Goal: Information Seeking & Learning: Learn about a topic

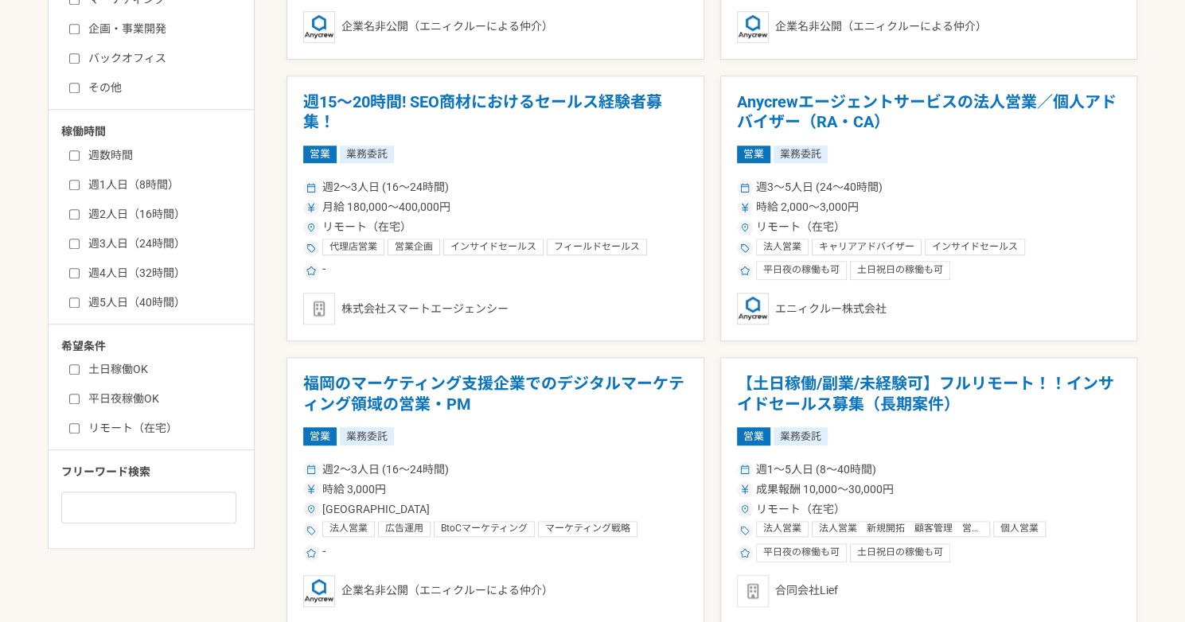
scroll to position [739, 0]
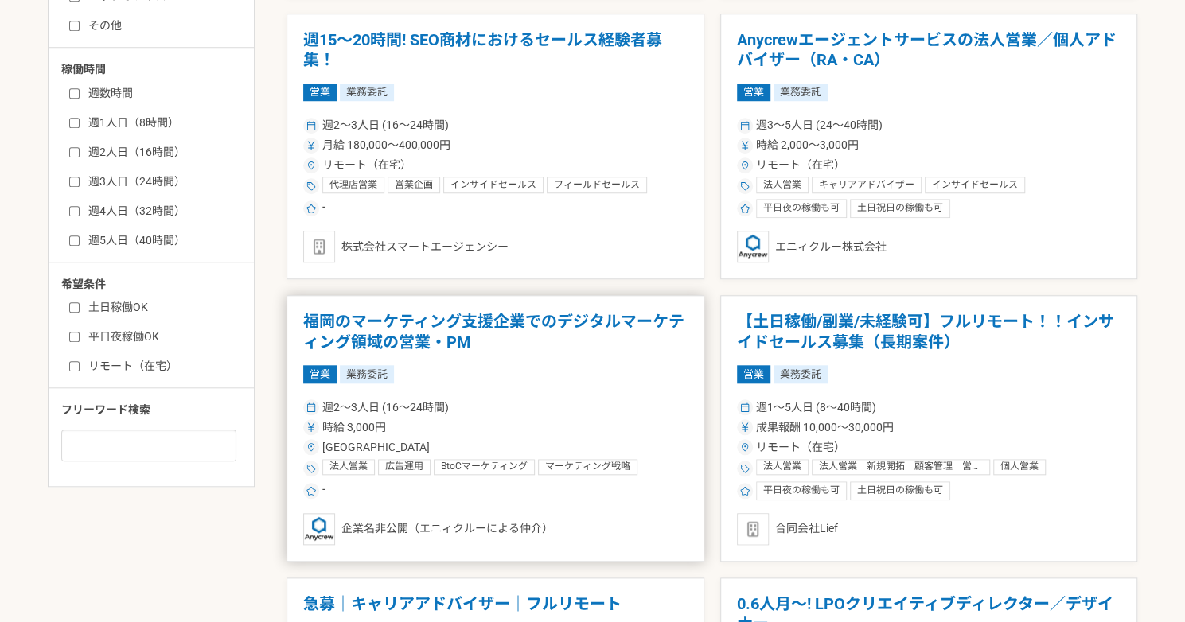
click at [425, 332] on h1 "福岡のマーケティング支援企業でのデジタルマーケティング領域の営業・PM" at bounding box center [495, 332] width 384 height 41
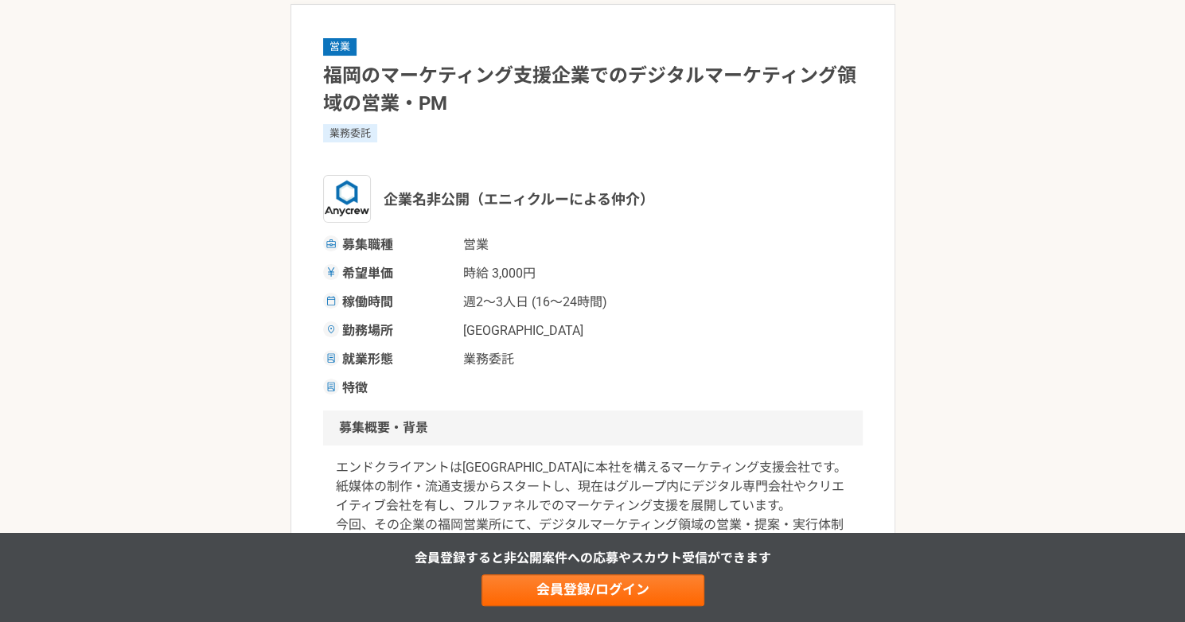
scroll to position [179, 0]
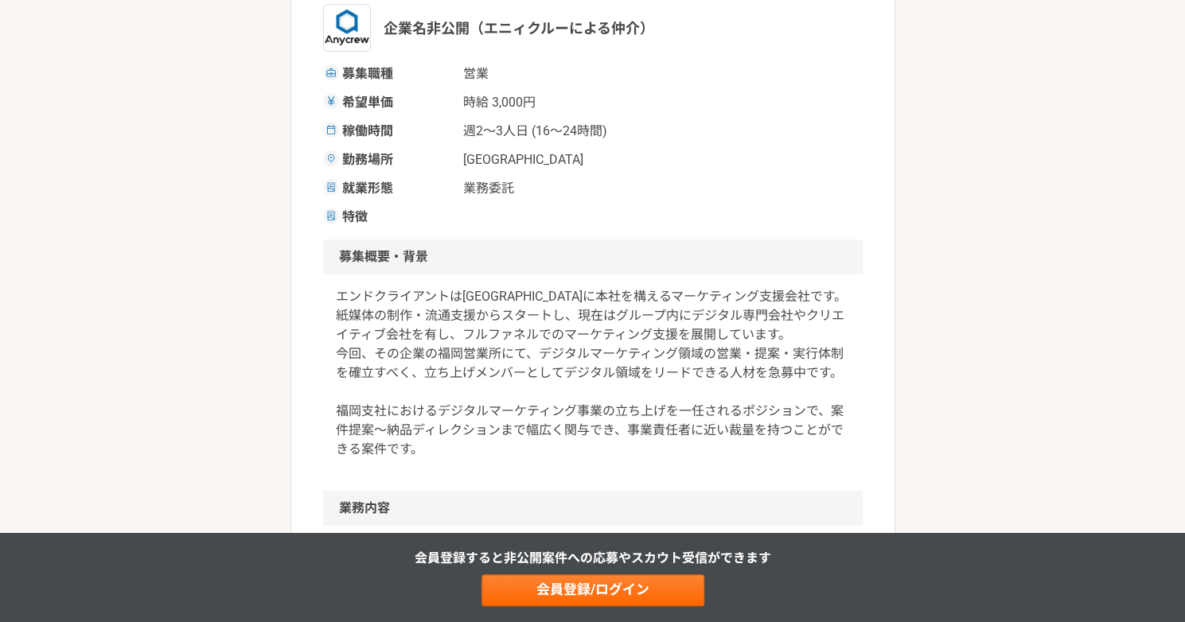
scroll to position [282, 0]
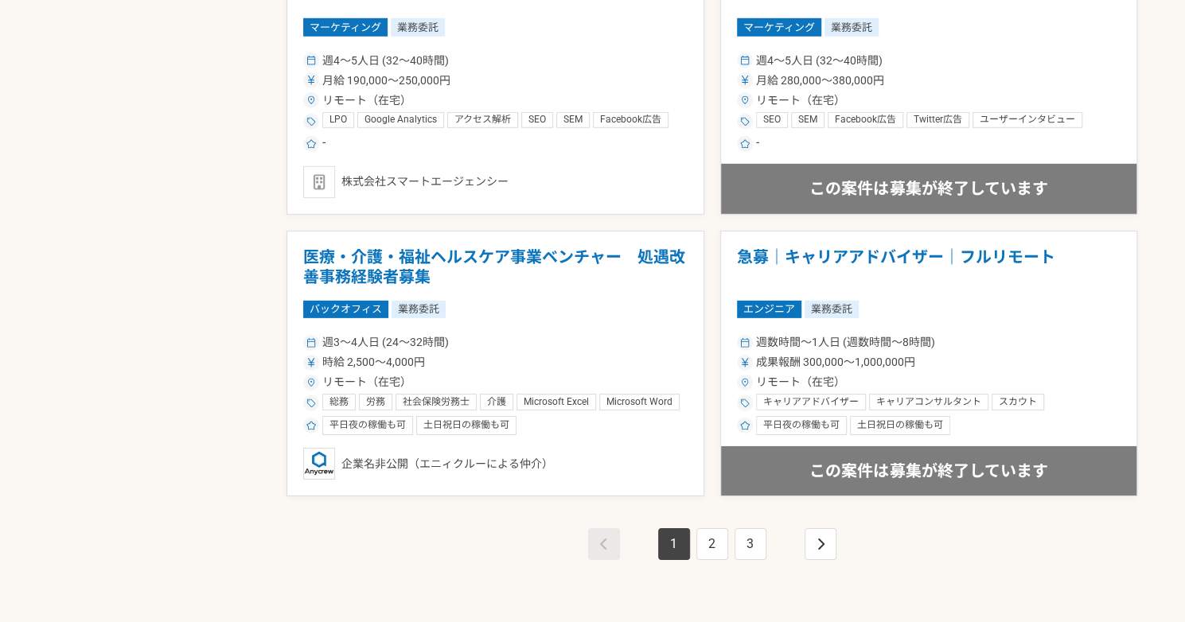
scroll to position [2786, 0]
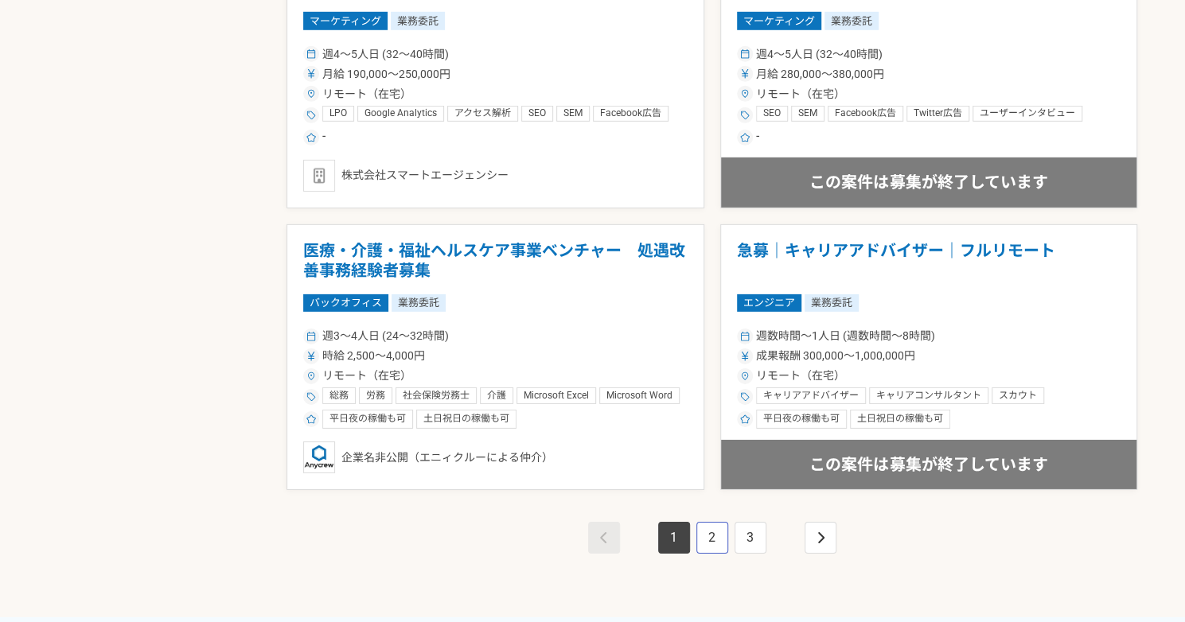
click at [710, 531] on link "2" at bounding box center [712, 538] width 32 height 32
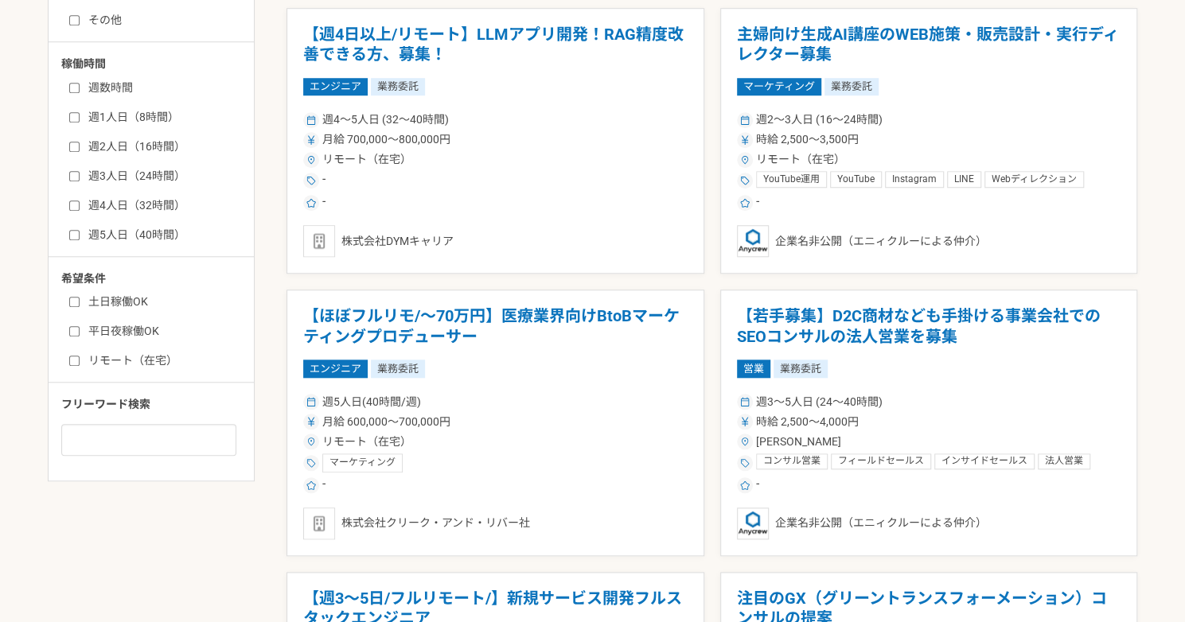
scroll to position [1074, 0]
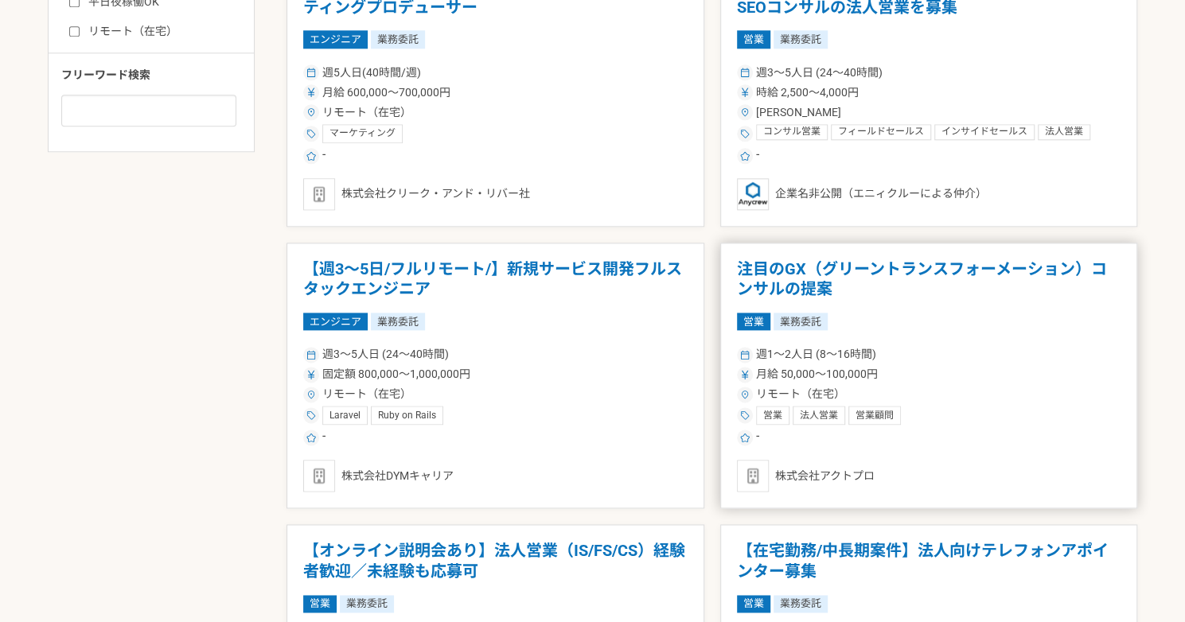
click at [821, 270] on h1 "注目のGX（グリーントランスフォーメーション）コンサルの提案" at bounding box center [929, 279] width 384 height 41
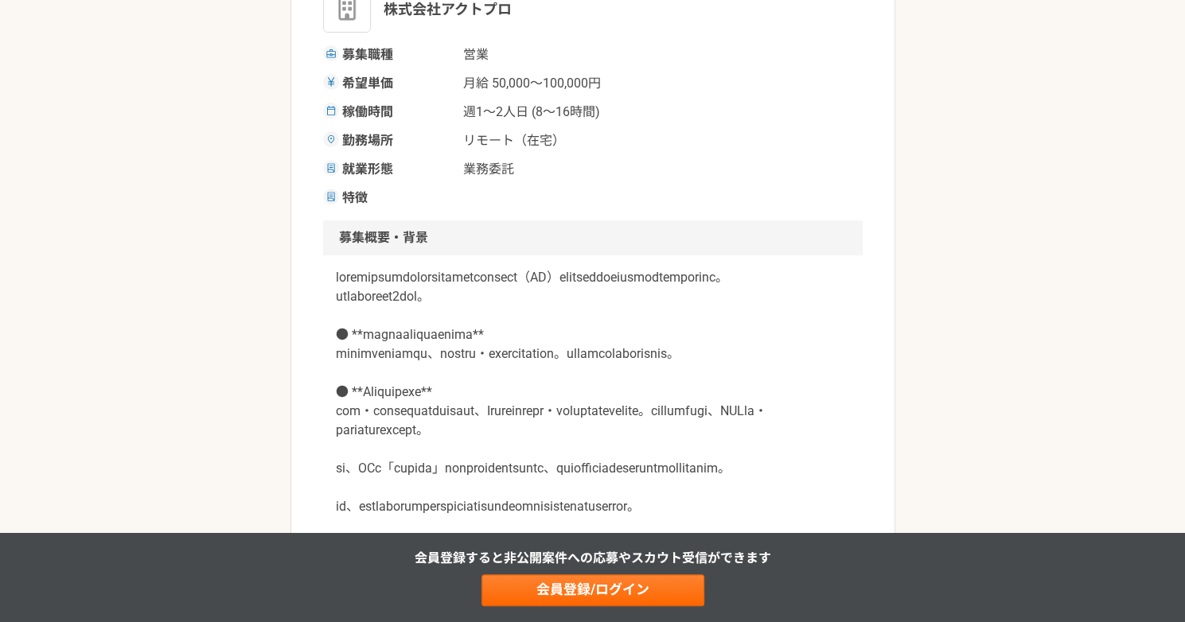
scroll to position [306, 0]
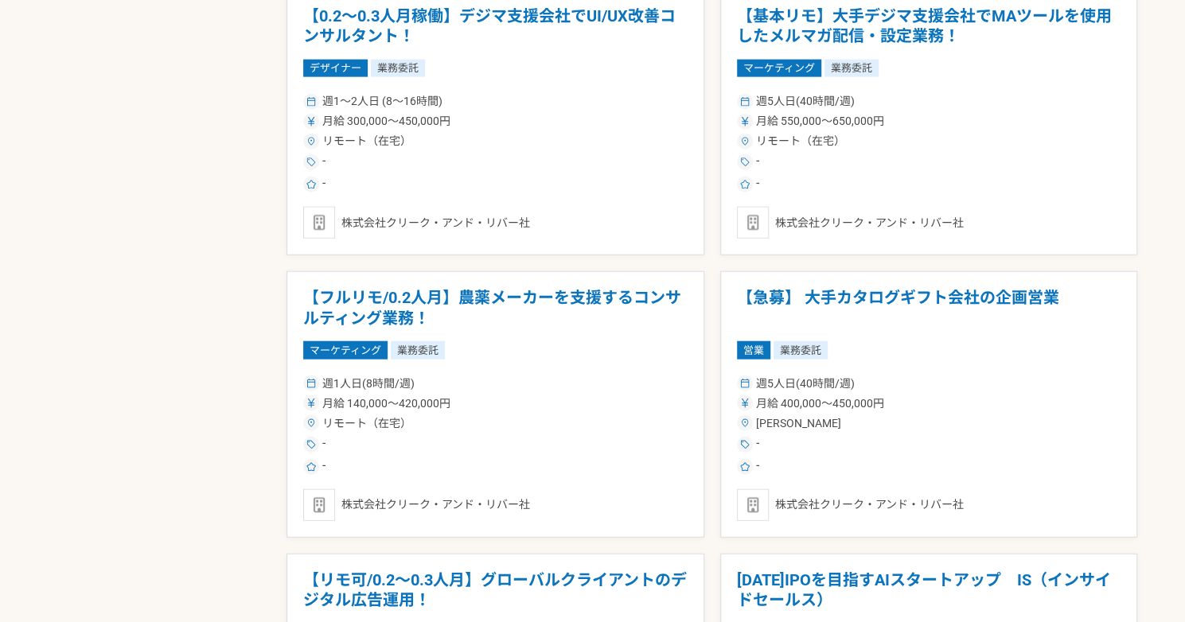
scroll to position [2192, 0]
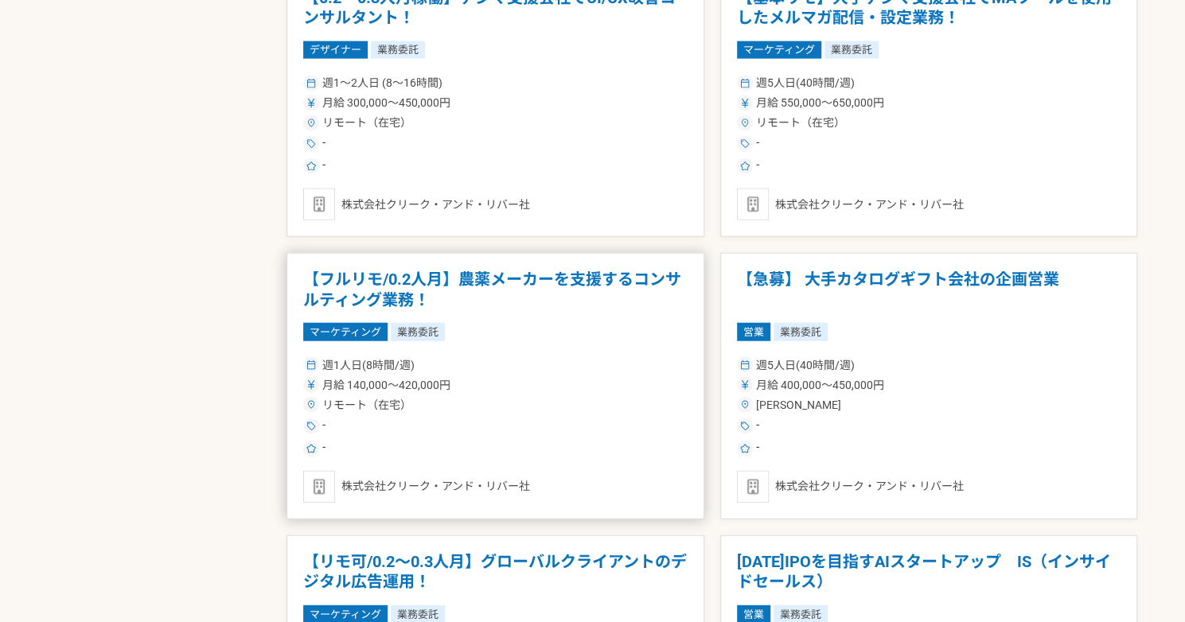
click at [384, 281] on h1 "【フルリモ/0.2人月】農薬メーカーを支援するコンサルティング業務！" at bounding box center [495, 290] width 384 height 41
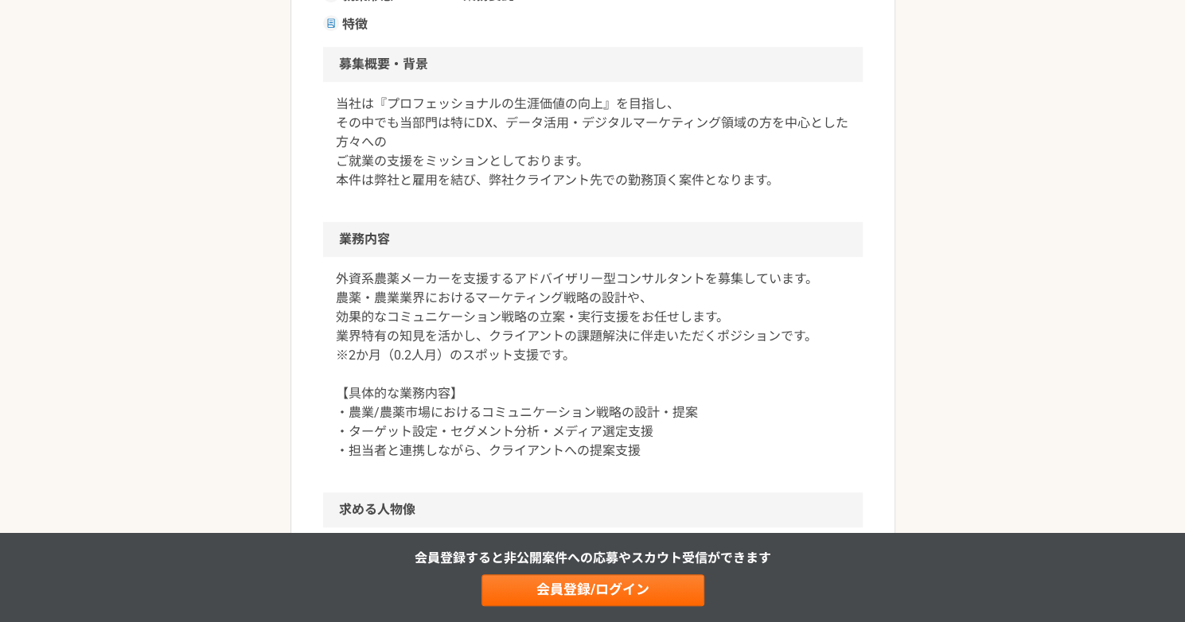
scroll to position [750, 0]
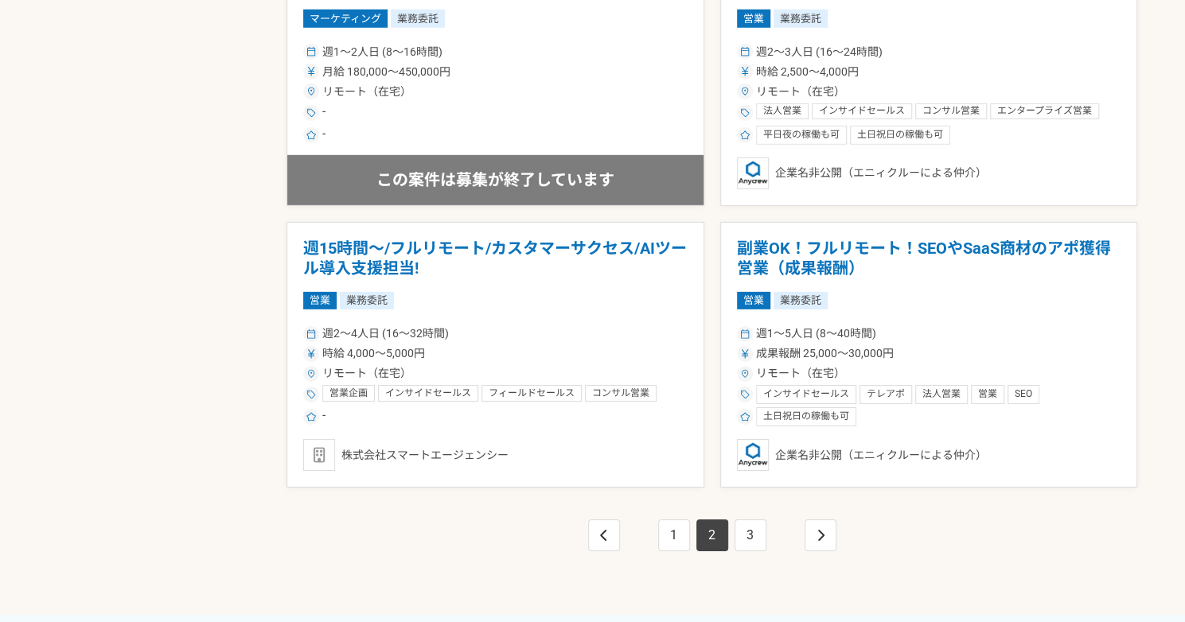
scroll to position [2798, 0]
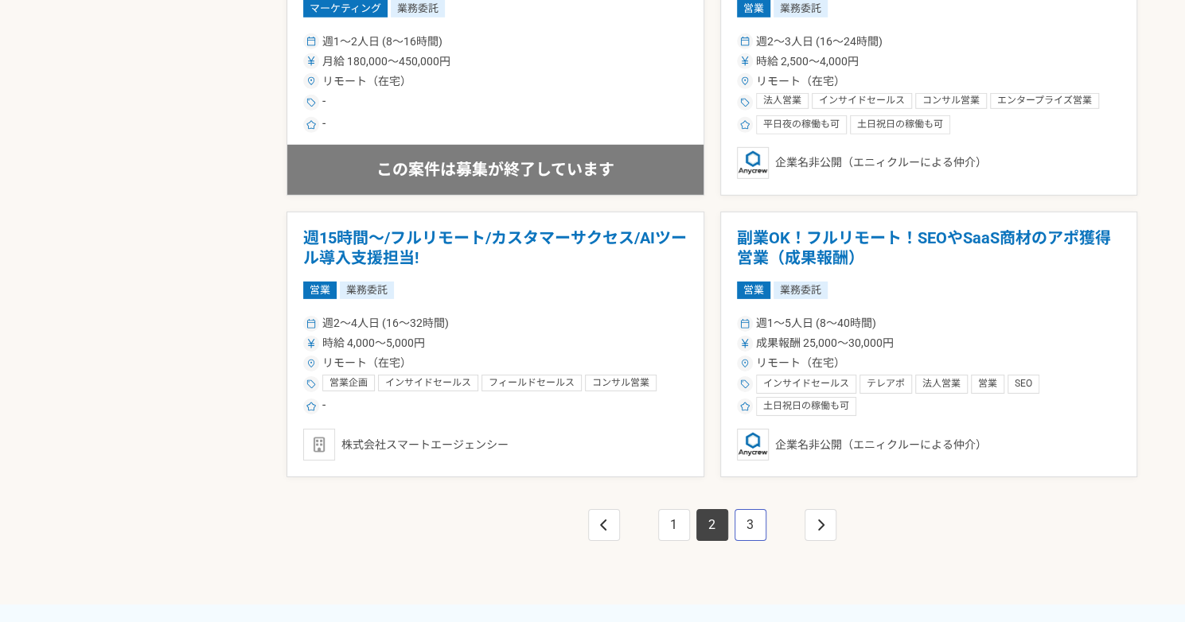
click at [751, 516] on link "3" at bounding box center [750, 525] width 32 height 32
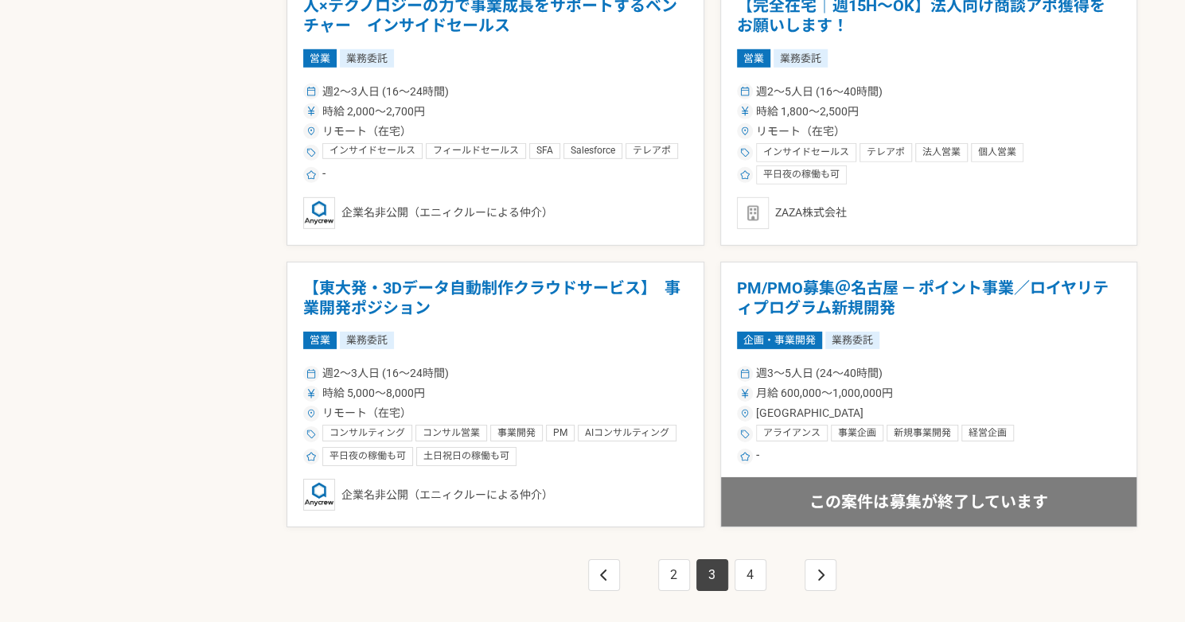
scroll to position [2767, 0]
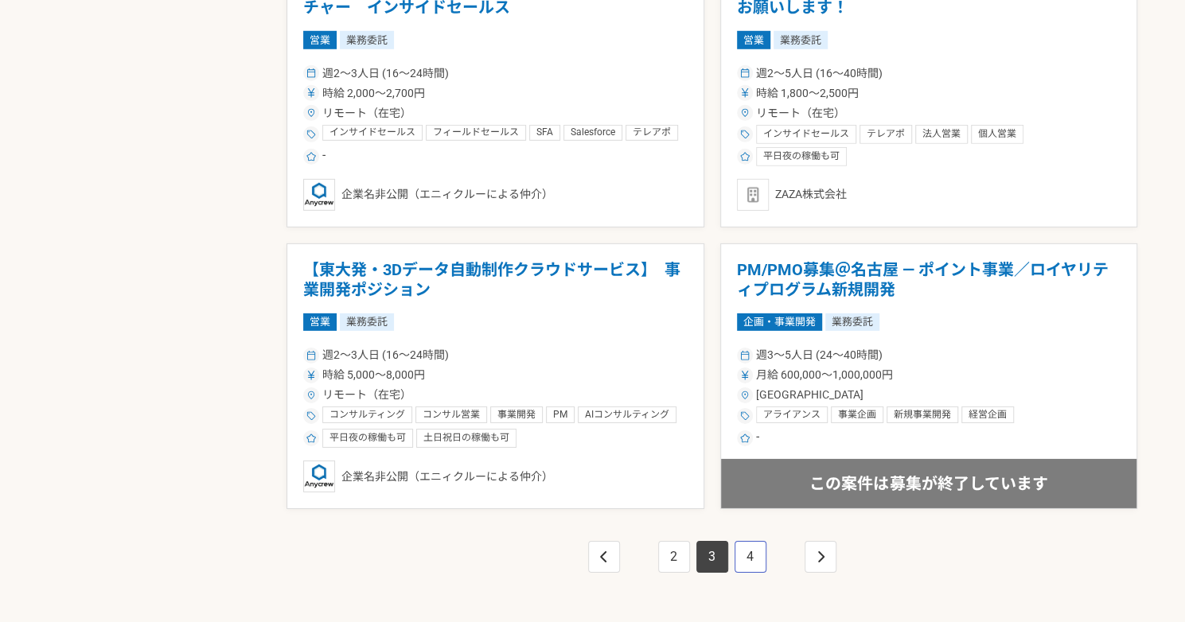
click at [746, 546] on link "4" at bounding box center [750, 557] width 32 height 32
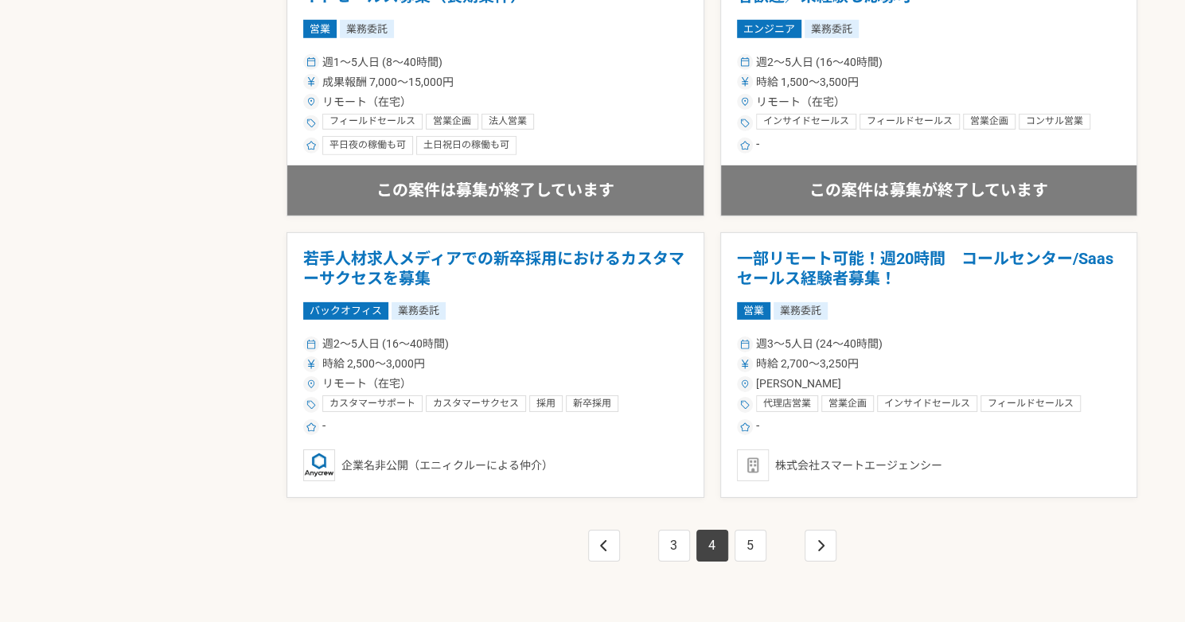
scroll to position [2784, 0]
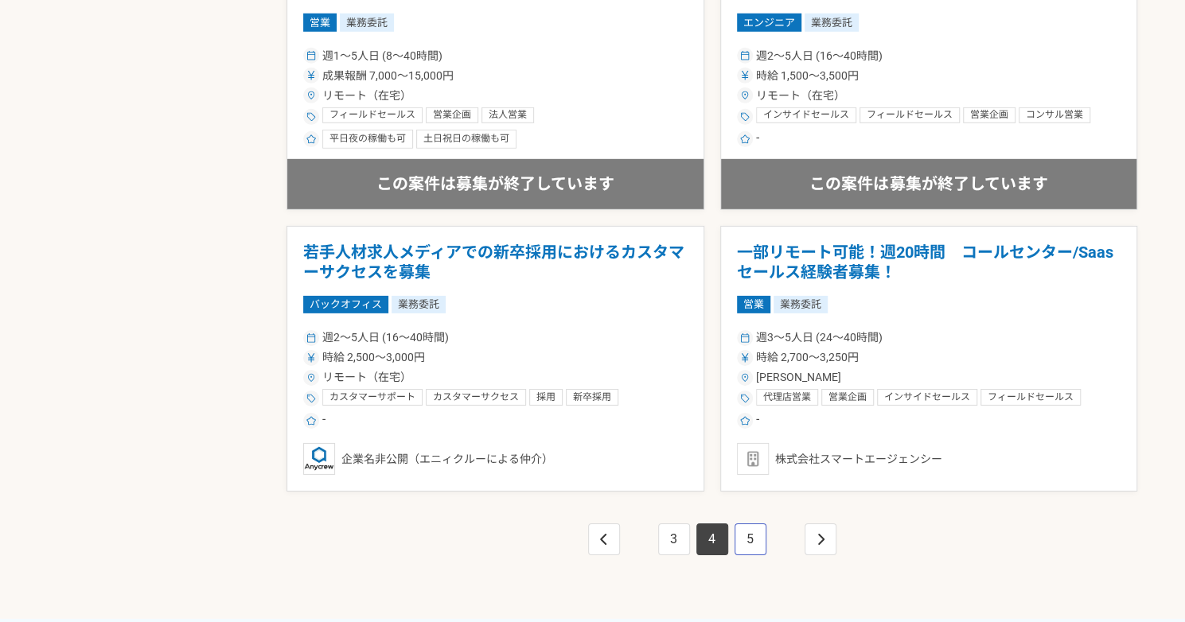
click at [752, 535] on link "5" at bounding box center [750, 540] width 32 height 32
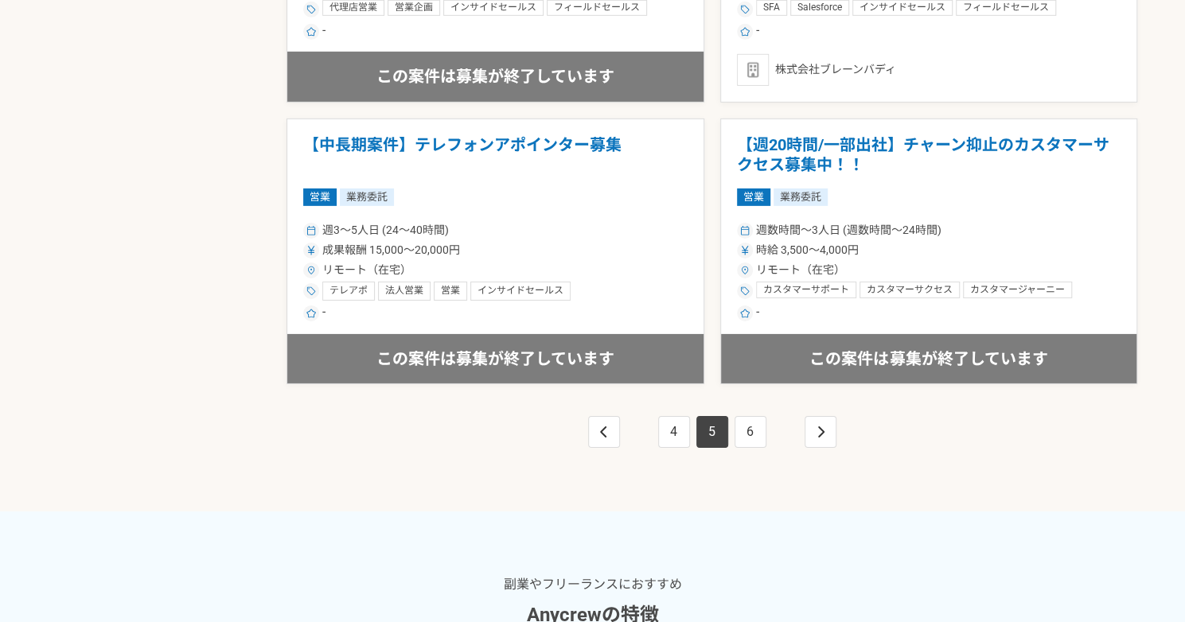
scroll to position [2888, 0]
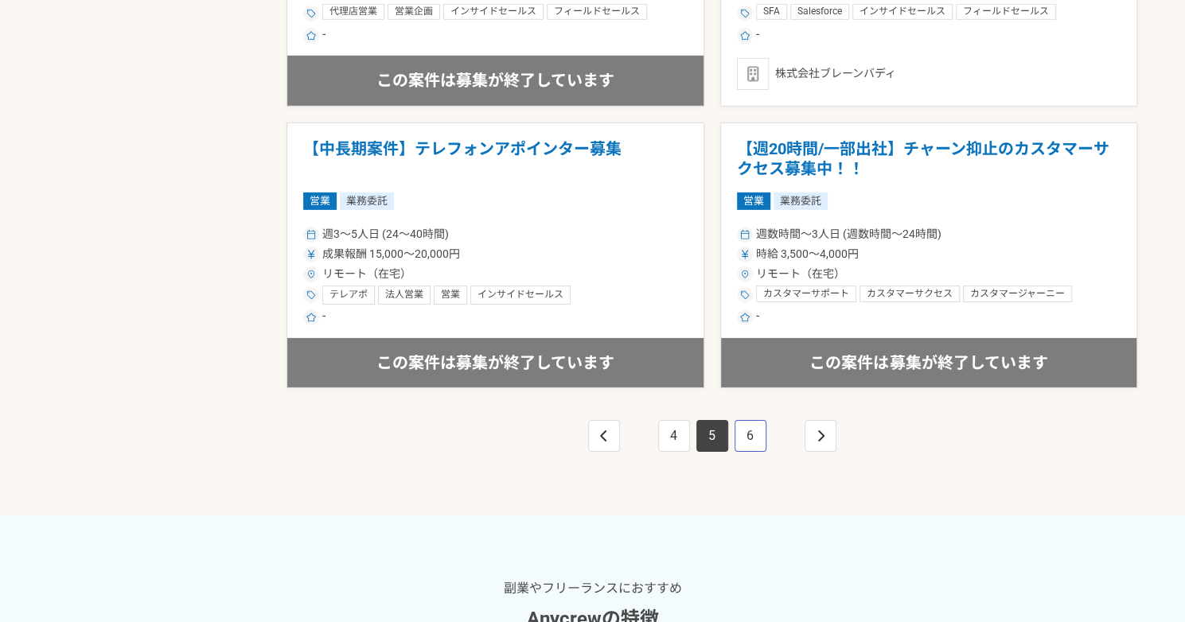
click at [756, 432] on link "6" at bounding box center [750, 436] width 32 height 32
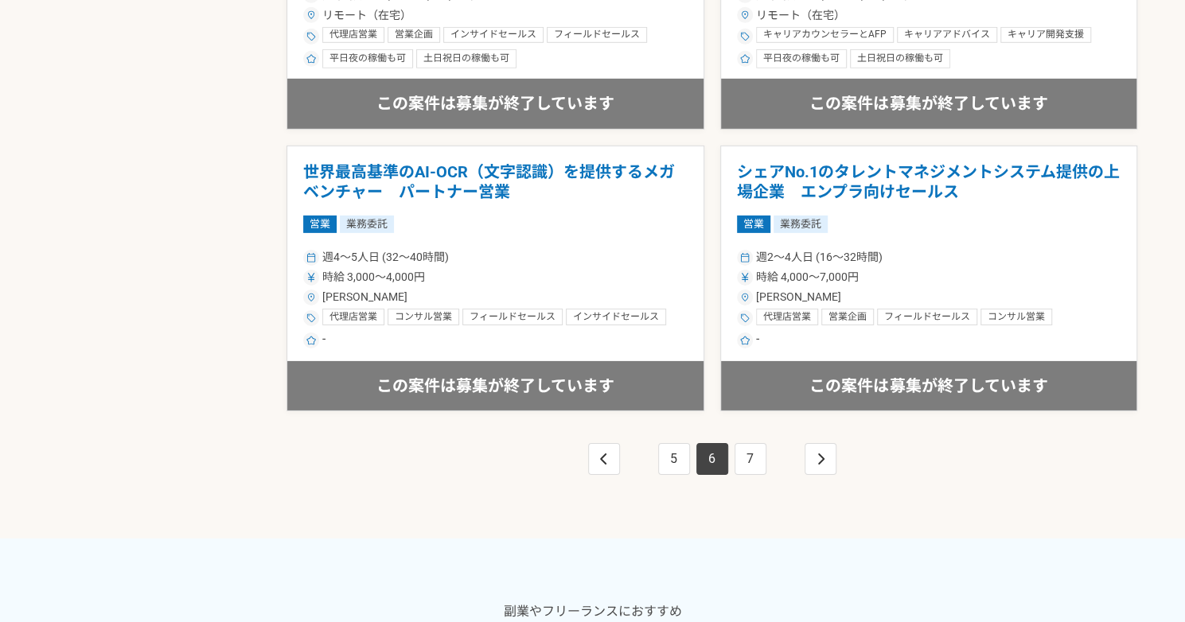
scroll to position [2865, 0]
click at [749, 452] on link "7" at bounding box center [750, 458] width 32 height 32
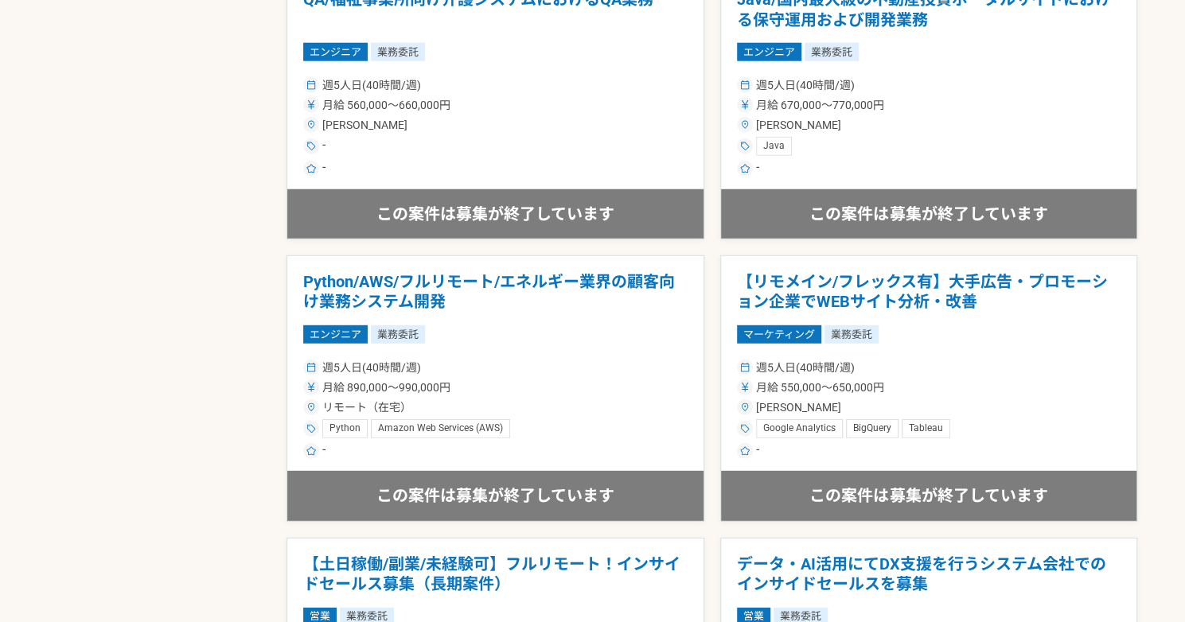
scroll to position [2814, 0]
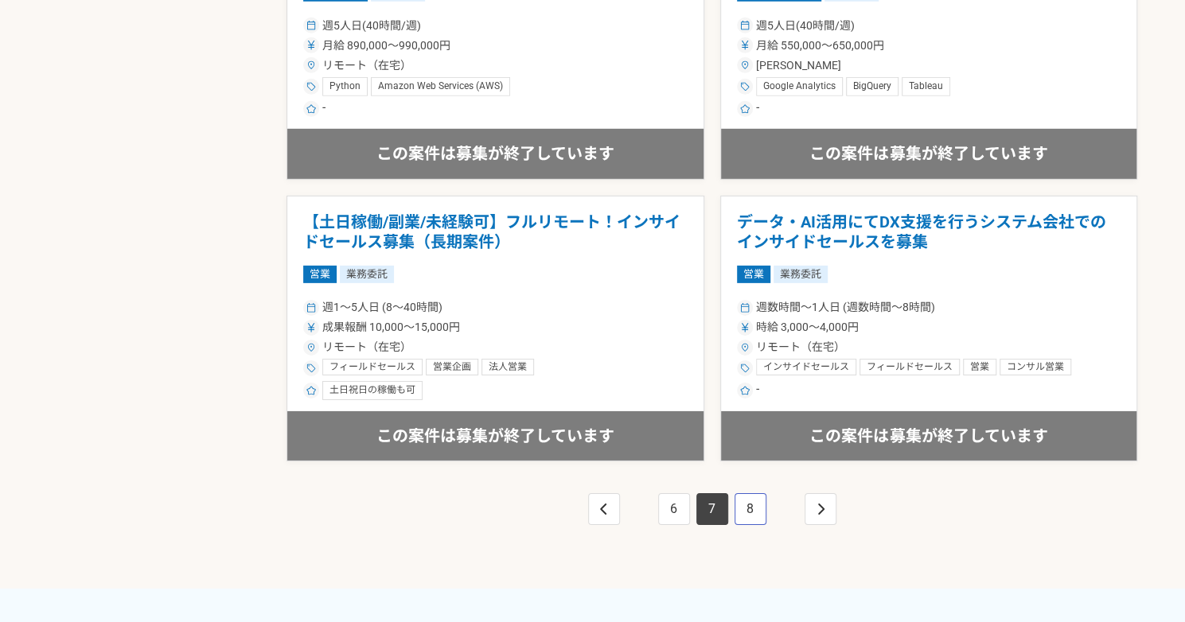
click at [756, 510] on link "8" at bounding box center [750, 509] width 32 height 32
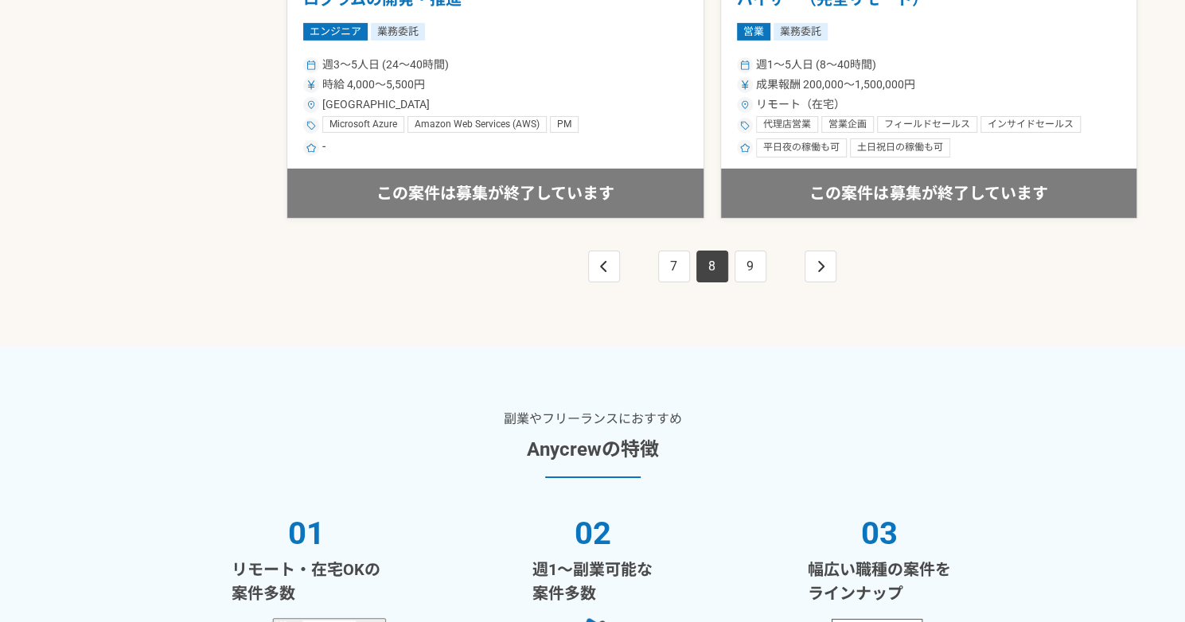
scroll to position [3059, 0]
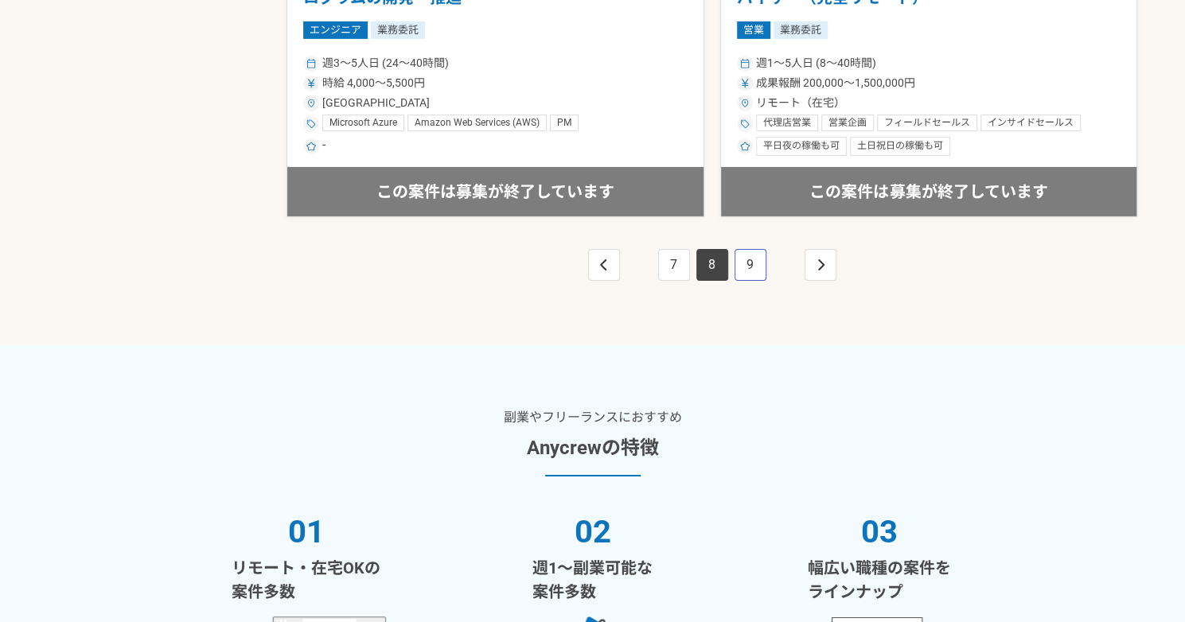
click at [754, 263] on link "9" at bounding box center [750, 265] width 32 height 32
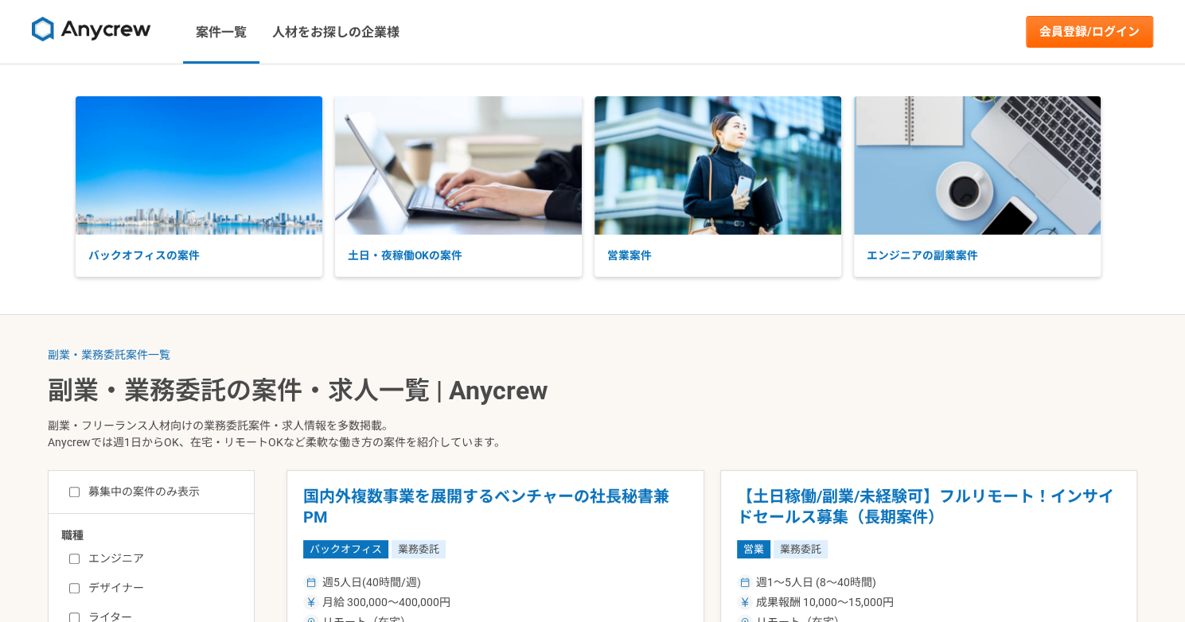
click at [127, 34] on img at bounding box center [91, 29] width 119 height 25
